Goal: Information Seeking & Learning: Learn about a topic

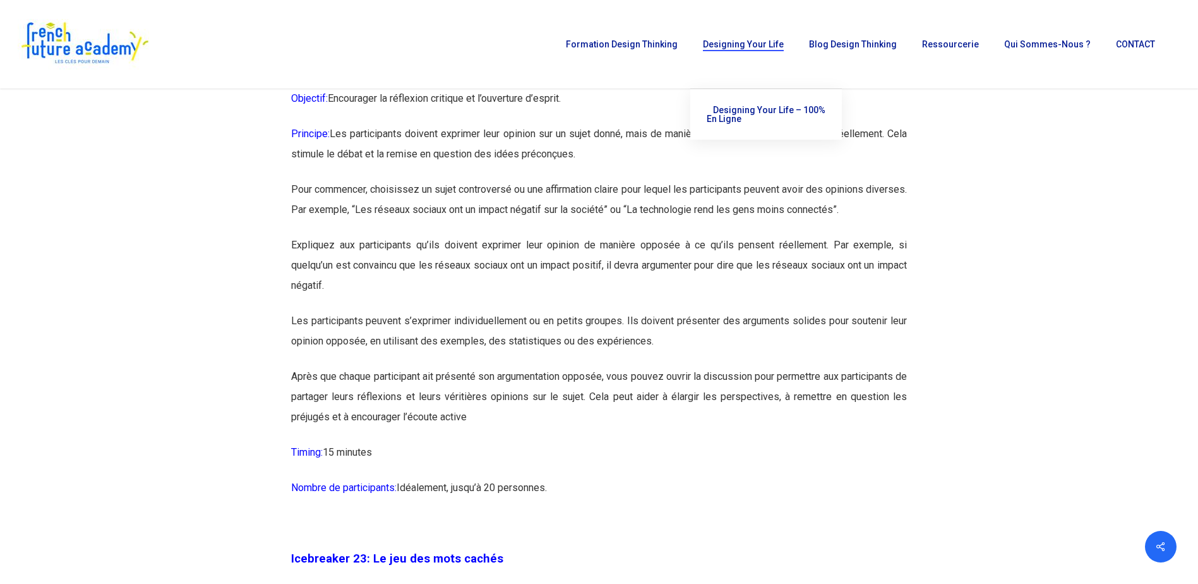
scroll to position [9369, 0]
